Goal: Task Accomplishment & Management: Manage account settings

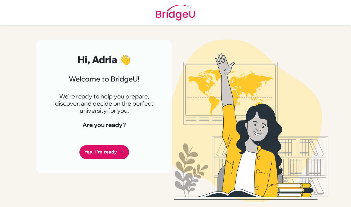
click at [98, 149] on link "Yes, I'm ready" at bounding box center [104, 152] width 50 height 14
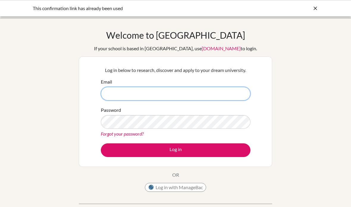
click at [228, 87] on input "Email" at bounding box center [176, 94] width 150 height 14
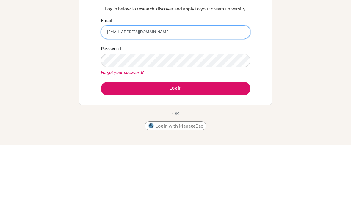
type input "[EMAIL_ADDRESS][DOMAIN_NAME]"
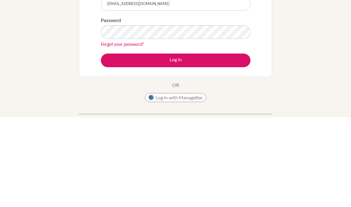
click at [228, 143] on button "Log in" at bounding box center [176, 150] width 150 height 14
click at [239, 143] on button "Log in" at bounding box center [176, 150] width 150 height 14
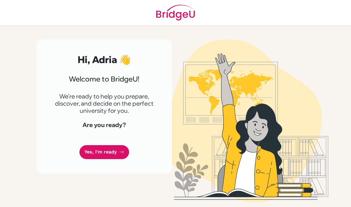
click at [95, 149] on link "Yes, I'm ready" at bounding box center [104, 152] width 50 height 14
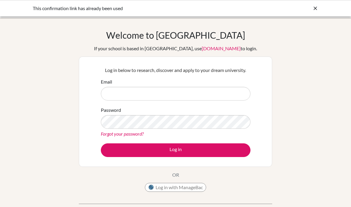
click at [217, 90] on input "Email" at bounding box center [176, 94] width 150 height 14
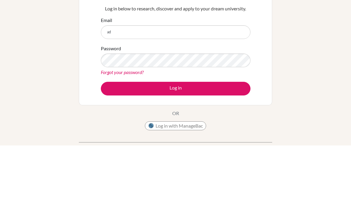
type input "a"
